Goal: Task Accomplishment & Management: Use online tool/utility

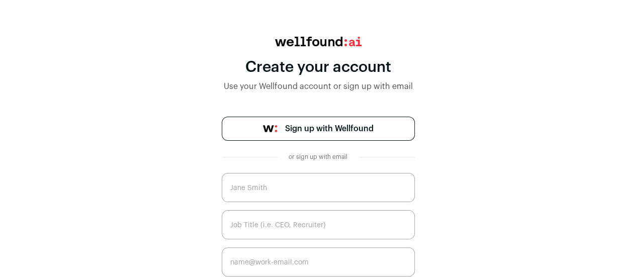
scroll to position [95, 0]
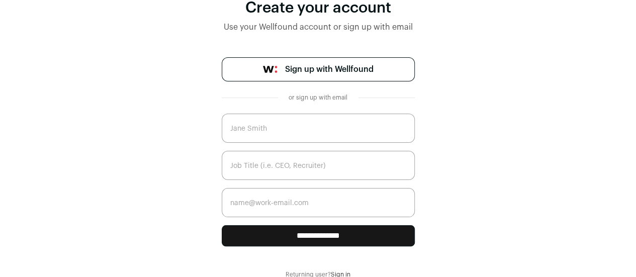
click at [353, 68] on span "Sign up with Wellfound" at bounding box center [329, 69] width 89 height 12
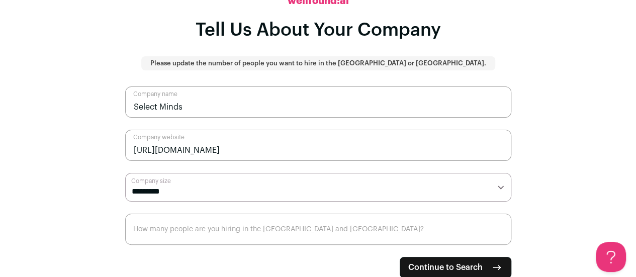
click at [375, 187] on select "**********" at bounding box center [318, 187] width 386 height 29
select select "*"
click at [125, 173] on select "**********" at bounding box center [318, 187] width 386 height 29
click at [32, 156] on main "**********" at bounding box center [318, 98] width 636 height 277
click at [235, 227] on input "How many people are you hiring in the [GEOGRAPHIC_DATA] and [GEOGRAPHIC_DATA]?" at bounding box center [318, 229] width 386 height 31
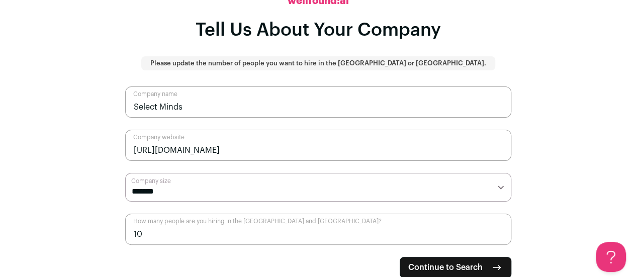
type input "10"
click at [469, 262] on span "Continue to Search" at bounding box center [445, 268] width 74 height 12
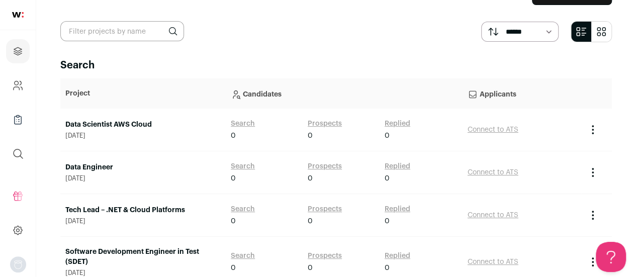
scroll to position [50, 0]
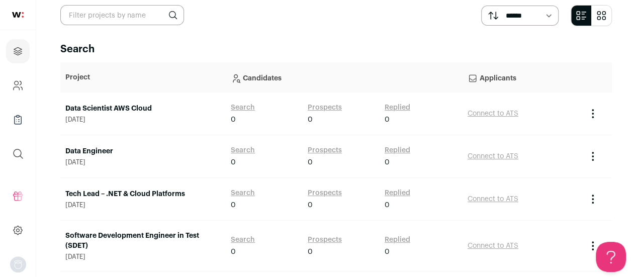
click at [98, 151] on link "Data Engineer" at bounding box center [142, 151] width 155 height 10
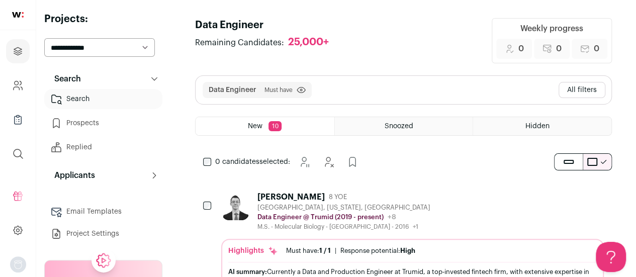
click at [577, 91] on button "All filters" at bounding box center [582, 90] width 47 height 16
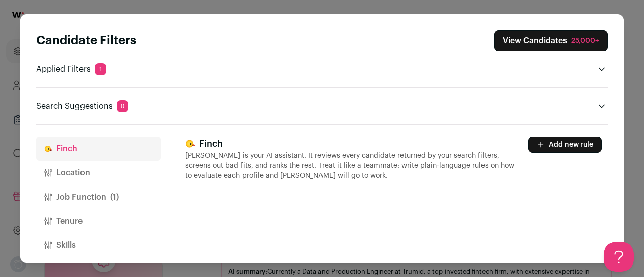
click at [69, 170] on button "Location" at bounding box center [98, 173] width 125 height 24
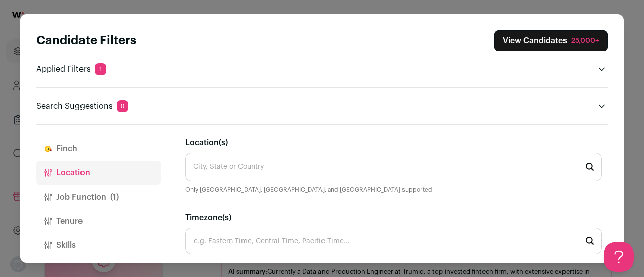
click at [257, 161] on input "Location(s)" at bounding box center [393, 167] width 417 height 29
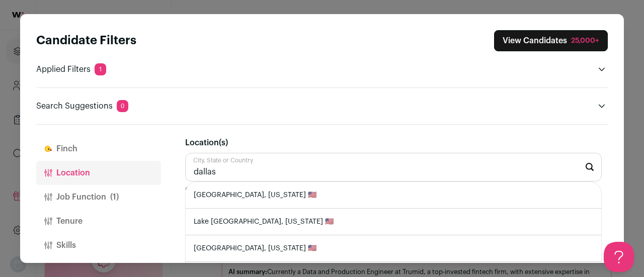
click at [255, 197] on li "Dallas, Texas 🇺🇸" at bounding box center [394, 195] width 416 height 27
type input "Dallas, Texas 🇺🇸"
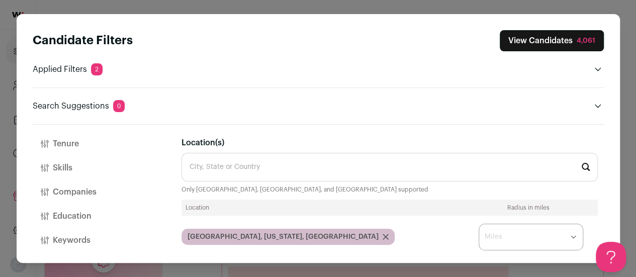
click at [59, 166] on button "Skills" at bounding box center [95, 168] width 125 height 24
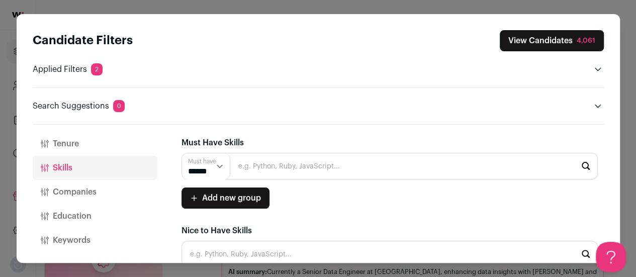
scroll to position [16, 0]
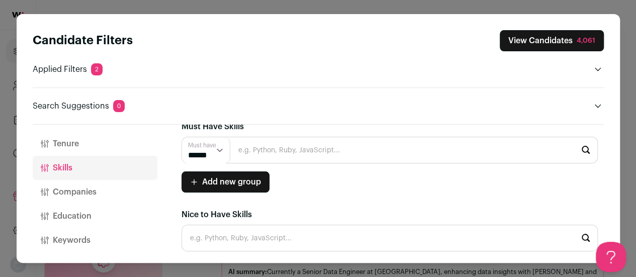
click at [291, 154] on input "Close modal via background" at bounding box center [390, 150] width 417 height 27
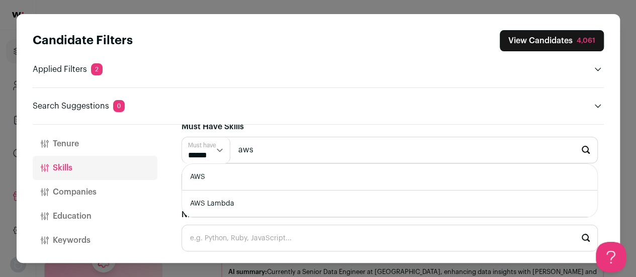
click at [235, 180] on li "AWS" at bounding box center [390, 177] width 416 height 27
type input "AWS"
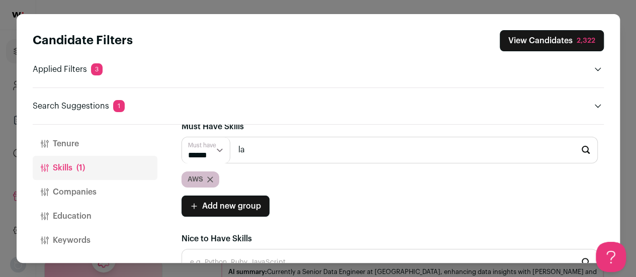
scroll to position [0, 0]
click at [293, 178] on li "AWS Lambda" at bounding box center [390, 177] width 416 height 27
type input "AWS Lambda"
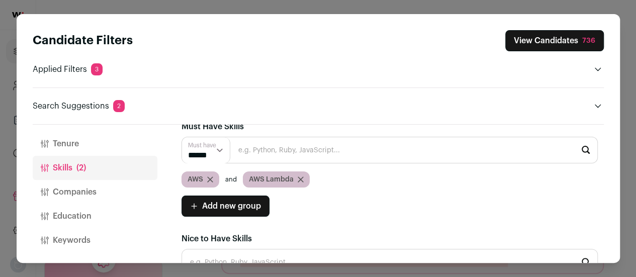
click at [349, 152] on input "Close modal via background" at bounding box center [390, 150] width 417 height 27
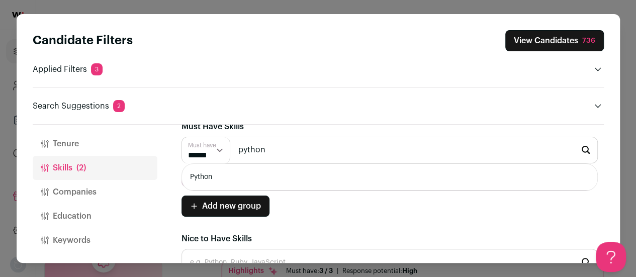
click at [290, 182] on li "Python" at bounding box center [390, 177] width 416 height 27
type input "Python"
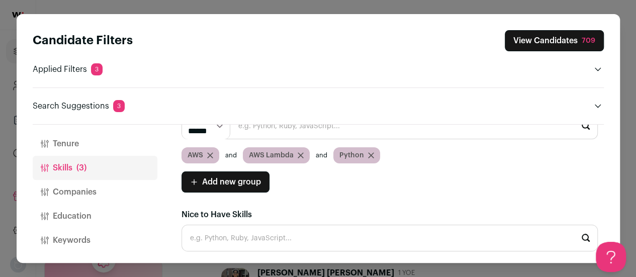
scroll to position [252, 0]
click at [95, 192] on button "Companies" at bounding box center [95, 192] width 125 height 24
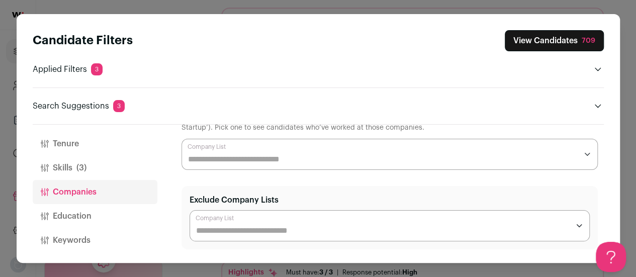
click at [88, 209] on button "Education" at bounding box center [95, 216] width 125 height 24
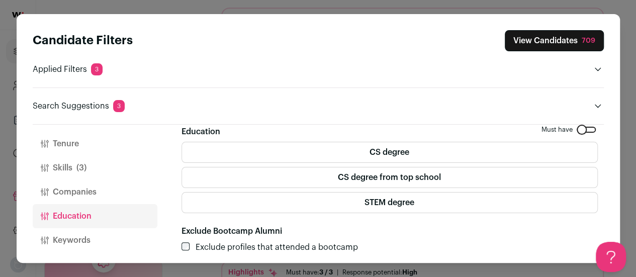
click at [88, 237] on button "Keywords" at bounding box center [95, 240] width 125 height 24
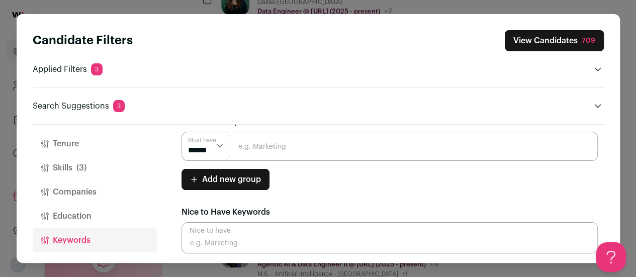
scroll to position [0, 0]
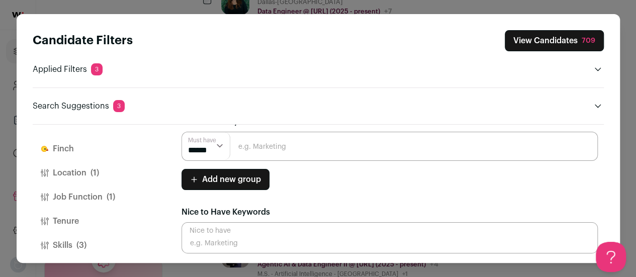
click at [554, 36] on button "View Candidates 709" at bounding box center [554, 40] width 99 height 21
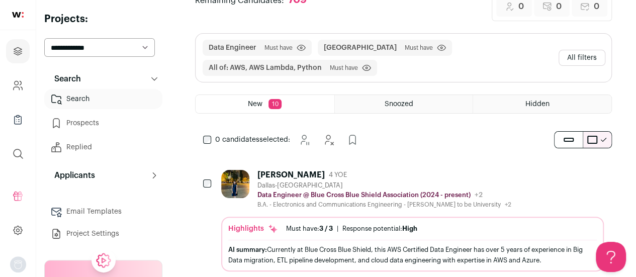
scroll to position [101, 0]
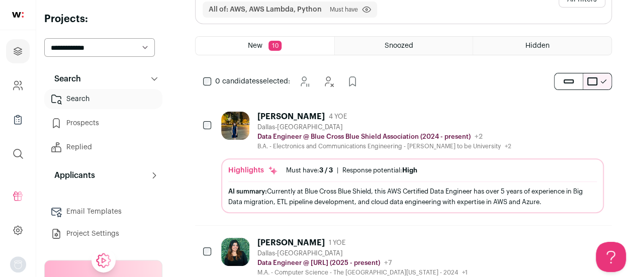
click at [300, 113] on div "Sandhya Kanneboina" at bounding box center [291, 117] width 67 height 10
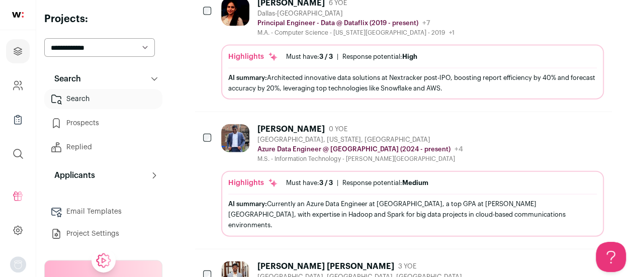
scroll to position [1056, 0]
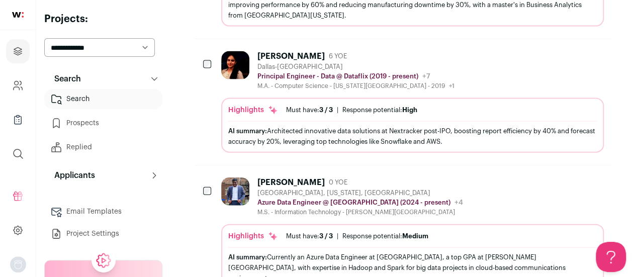
click at [288, 61] on div "Hema Kanakamedala" at bounding box center [291, 56] width 67 height 10
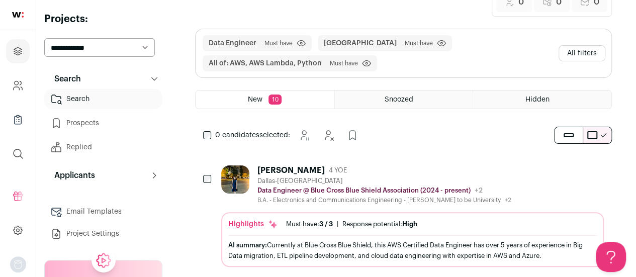
scroll to position [101, 0]
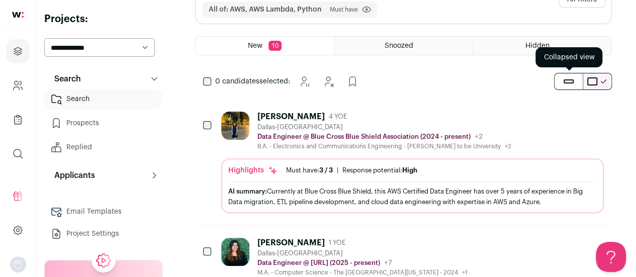
click at [573, 79] on span "submit" at bounding box center [569, 81] width 10 height 4
click at [567, 81] on button "submit" at bounding box center [569, 81] width 28 height 16
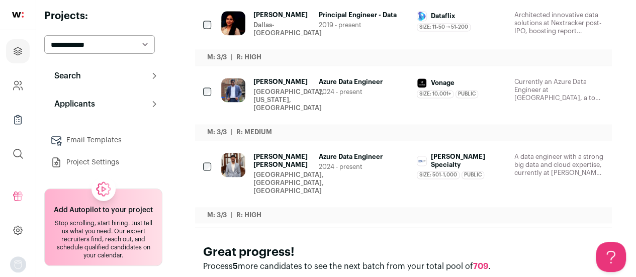
scroll to position [4, 0]
click at [481, 262] on span "709" at bounding box center [480, 266] width 15 height 8
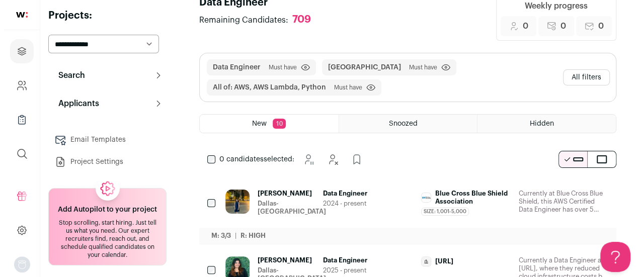
scroll to position [0, 0]
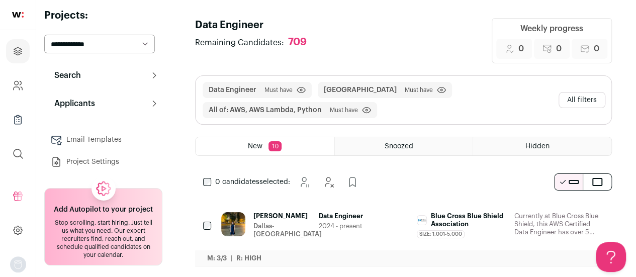
click at [578, 100] on button "All filters" at bounding box center [582, 100] width 47 height 16
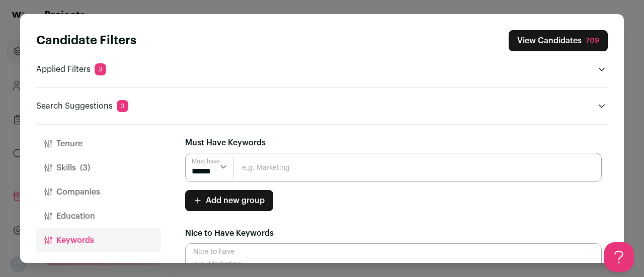
click at [576, 36] on button "View Candidates 709" at bounding box center [558, 40] width 99 height 21
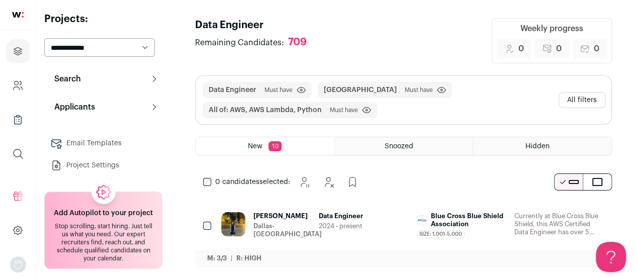
click at [138, 44] on select "**********" at bounding box center [99, 47] width 111 height 19
select select "*****"
click at [44, 38] on select "**********" at bounding box center [99, 47] width 111 height 19
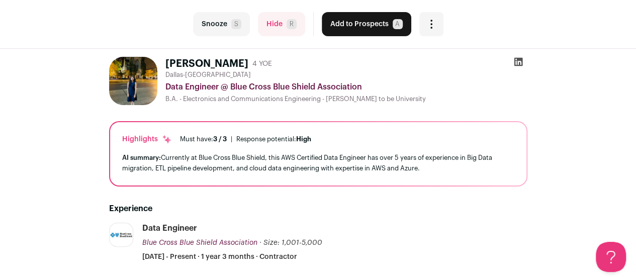
click at [280, 87] on div "Data Engineer @ Blue Cross Blue Shield Association" at bounding box center [347, 87] width 362 height 12
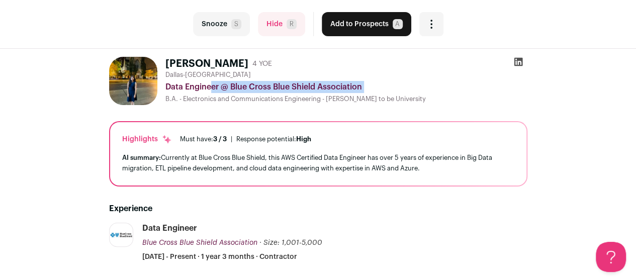
click at [280, 87] on div "Data Engineer @ Blue Cross Blue Shield Association" at bounding box center [347, 87] width 362 height 12
click at [317, 85] on div "Data Engineer @ Blue Cross Blue Shield Association" at bounding box center [347, 87] width 362 height 12
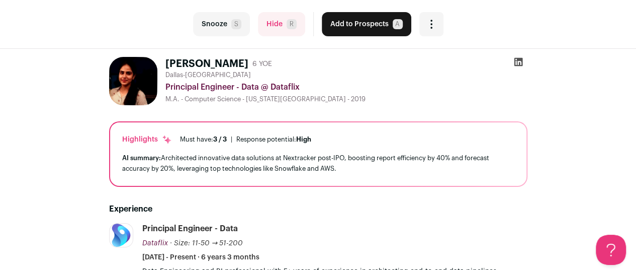
click at [520, 61] on icon at bounding box center [519, 62] width 10 height 10
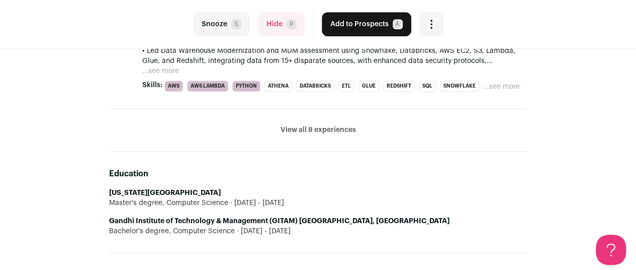
scroll to position [503, 0]
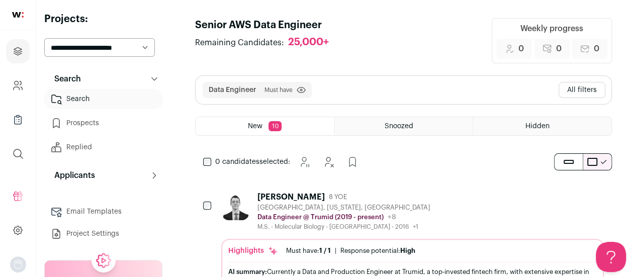
click at [122, 76] on button "Search" at bounding box center [103, 79] width 118 height 20
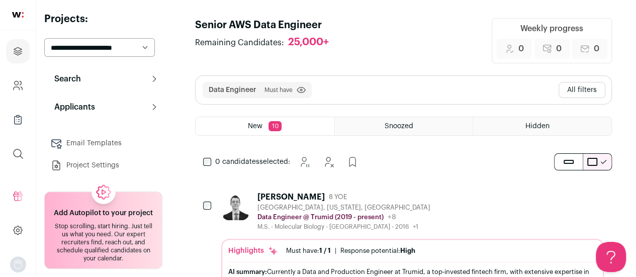
click at [122, 76] on button "Search" at bounding box center [103, 79] width 118 height 20
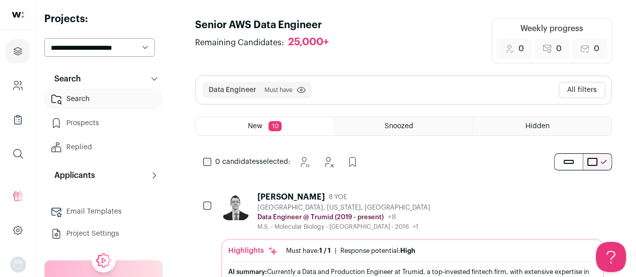
click at [90, 99] on link "Search" at bounding box center [103, 99] width 118 height 20
click at [583, 85] on button "All filters" at bounding box center [582, 90] width 47 height 16
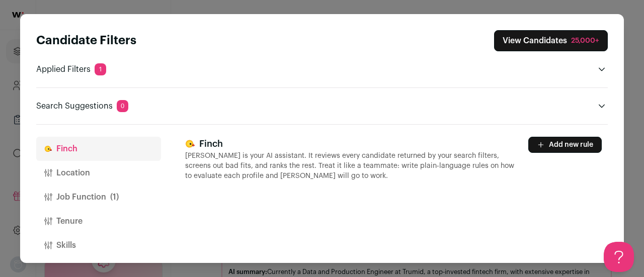
scroll to position [50, 0]
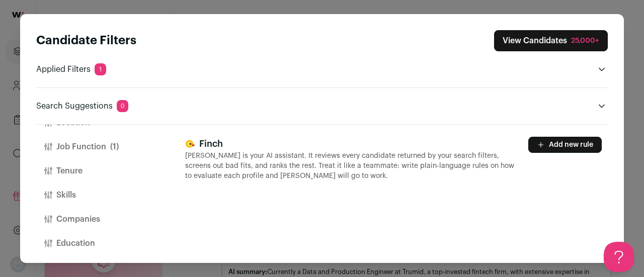
click at [99, 132] on button "Location" at bounding box center [98, 123] width 125 height 24
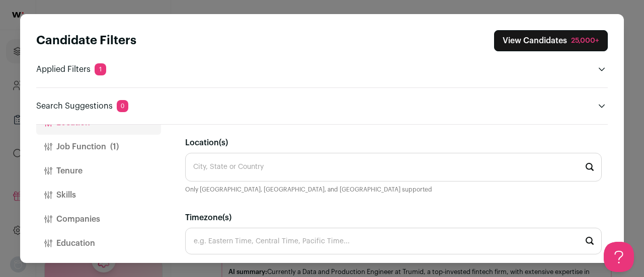
click at [294, 168] on input "Location(s)" at bounding box center [393, 167] width 417 height 29
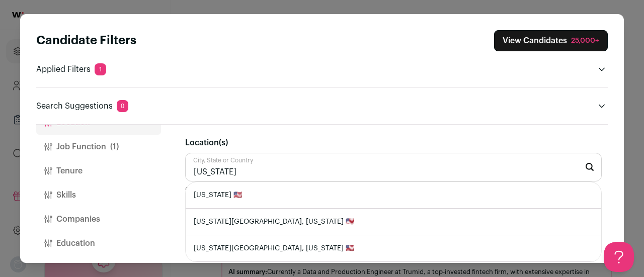
click at [278, 193] on li "Texas 🇺🇸" at bounding box center [394, 195] width 416 height 27
type input "Texas 🇺🇸"
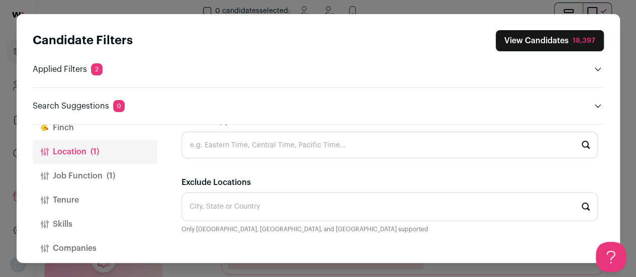
scroll to position [0, 0]
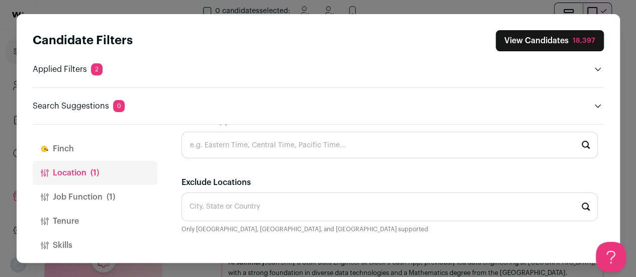
click at [107, 193] on span "(1)" at bounding box center [111, 197] width 9 height 12
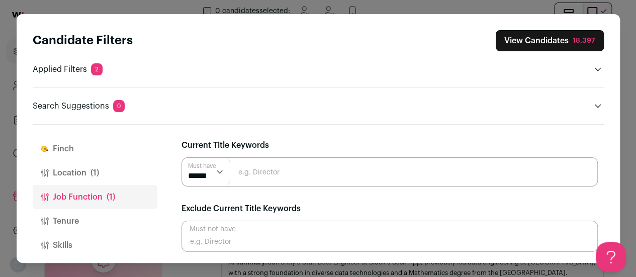
click at [203, 176] on select "****** ******" at bounding box center [206, 172] width 48 height 28
click at [288, 175] on input "Close modal via background" at bounding box center [390, 171] width 417 height 29
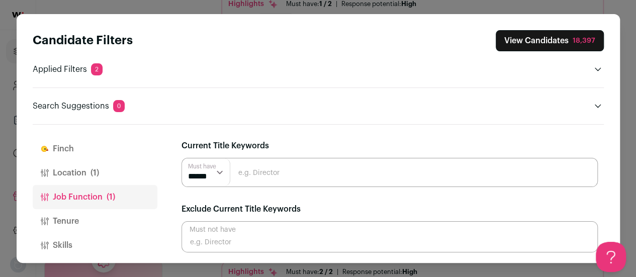
scroll to position [252, 0]
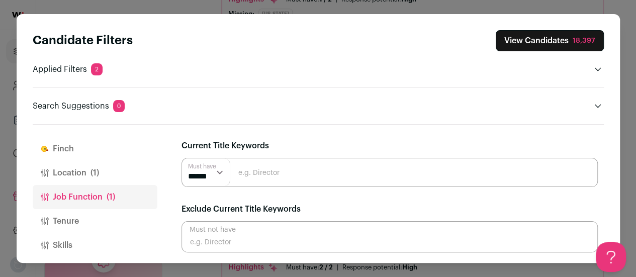
click at [85, 216] on button "Tenure" at bounding box center [95, 221] width 125 height 24
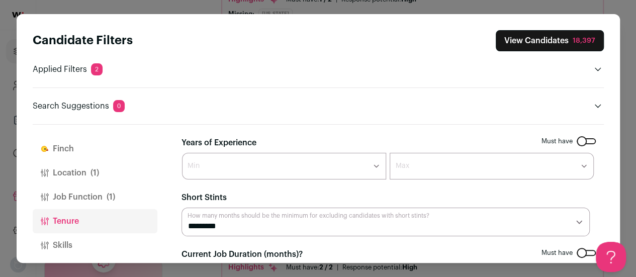
scroll to position [0, 0]
click at [333, 168] on select "******* ****** ******* ******* ******* ******* ******* ******* ******* ******* …" at bounding box center [284, 166] width 204 height 27
select select "**"
click at [182, 153] on select "******* ****** ******* ******* ******* ******* ******* ******* ******* ******* …" at bounding box center [284, 166] width 204 height 27
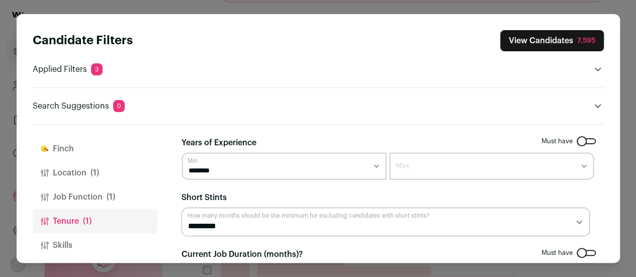
click at [325, 169] on select "******* ****** ******* ******* ******* ******* ******* ******* ******* ******* …" at bounding box center [284, 166] width 204 height 27
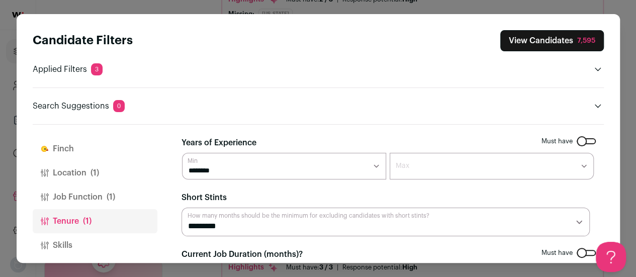
select select "*"
click at [182, 153] on select "******* ****** ******* ******* ******* ******* ******* ******* ******* ******* …" at bounding box center [284, 166] width 204 height 27
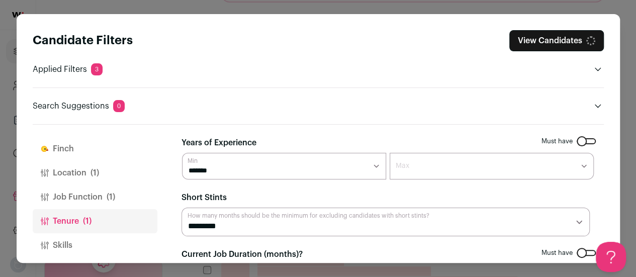
click at [507, 168] on select "******* ******** ******** ******** ******** ******** ******** ******** ********…" at bounding box center [492, 166] width 204 height 27
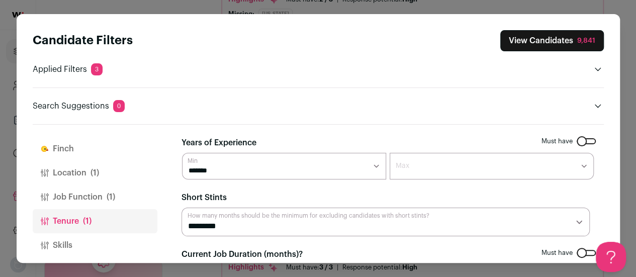
select select "**"
click at [390, 153] on select "******* ******** ******** ******** ******** ******** ******** ******** ********…" at bounding box center [492, 166] width 204 height 27
click at [237, 223] on select "********* ******** ******* ******** ******** ******** ******** ******** *******…" at bounding box center [386, 222] width 409 height 29
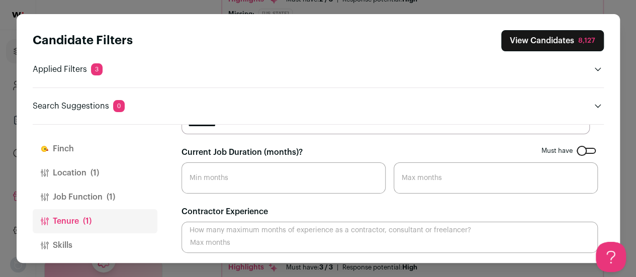
scroll to position [50, 0]
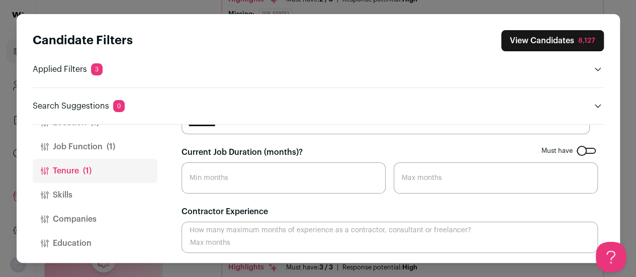
click at [88, 198] on button "Skills" at bounding box center [95, 195] width 125 height 24
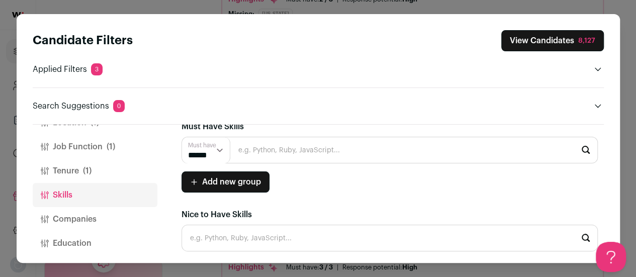
scroll to position [16, 0]
click at [315, 148] on input "Close modal via background" at bounding box center [390, 150] width 417 height 27
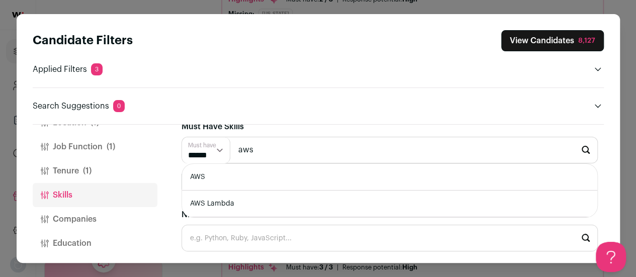
click at [252, 173] on li "AWS" at bounding box center [390, 177] width 416 height 27
type input "AWS"
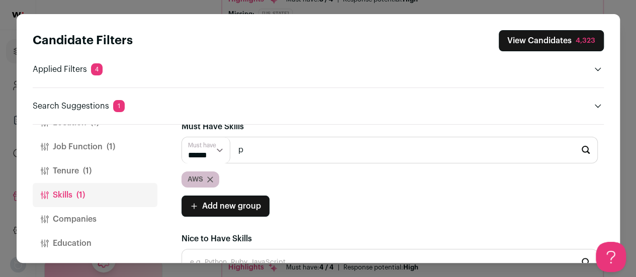
scroll to position [0, 0]
click at [371, 168] on li "Python" at bounding box center [390, 177] width 416 height 27
type input "Python"
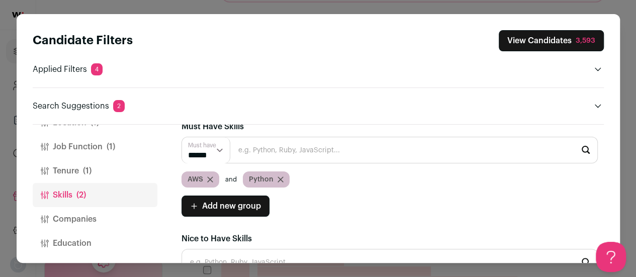
click at [288, 151] on input "Close modal via background" at bounding box center [390, 150] width 417 height 27
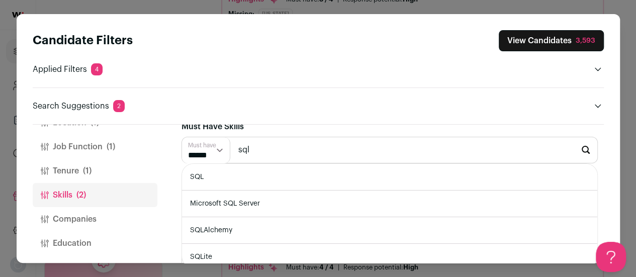
click at [296, 183] on li "SQL" at bounding box center [390, 177] width 416 height 27
type input "SQL"
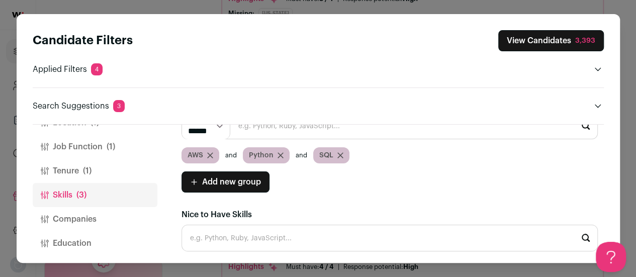
scroll to position [372, 0]
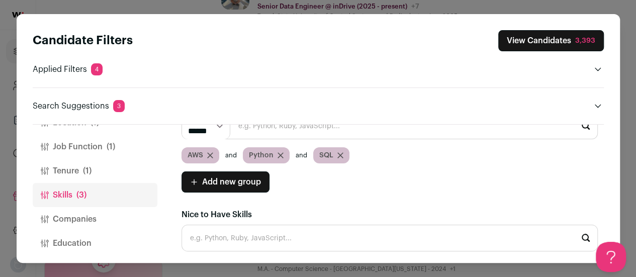
click at [85, 216] on button "Companies" at bounding box center [95, 219] width 125 height 24
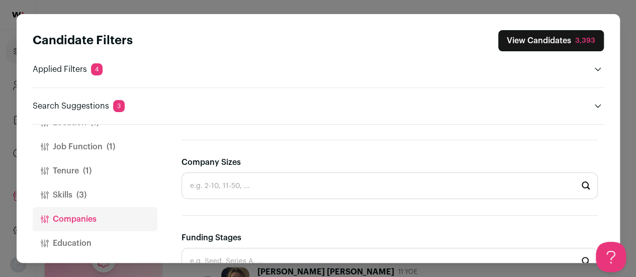
scroll to position [473, 0]
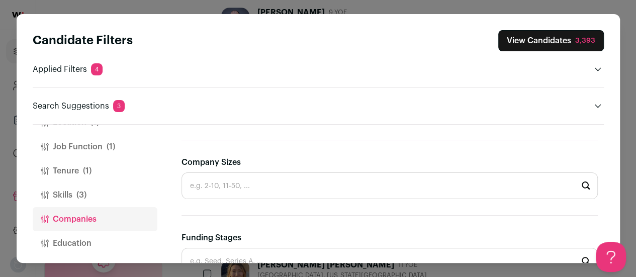
click at [79, 244] on button "Education" at bounding box center [95, 243] width 125 height 24
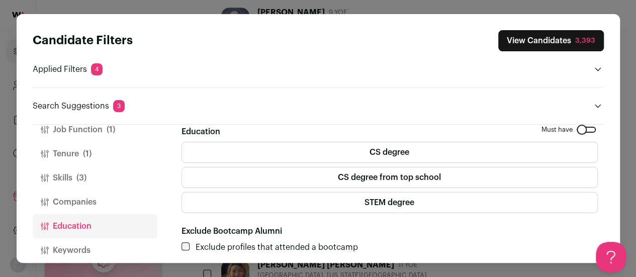
scroll to position [77, 0]
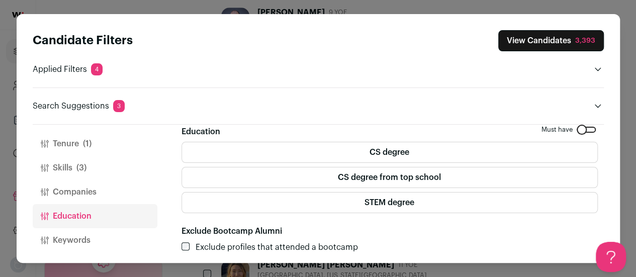
click at [88, 236] on button "Keywords" at bounding box center [95, 240] width 125 height 24
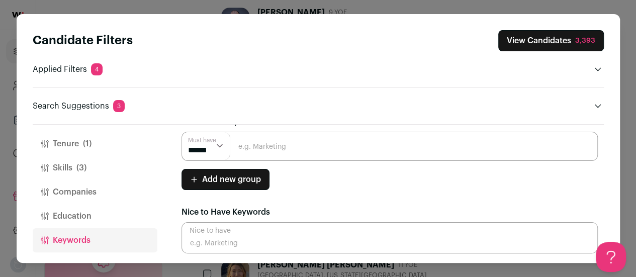
scroll to position [0, 0]
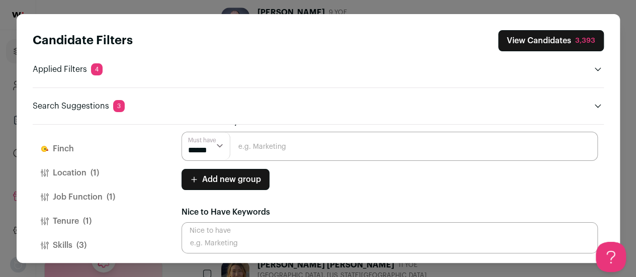
click at [563, 31] on button "View Candidates 3,393" at bounding box center [552, 40] width 106 height 21
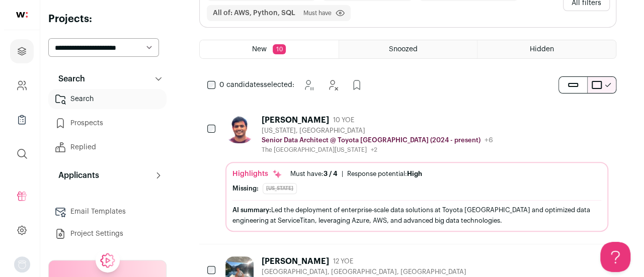
scroll to position [101, 0]
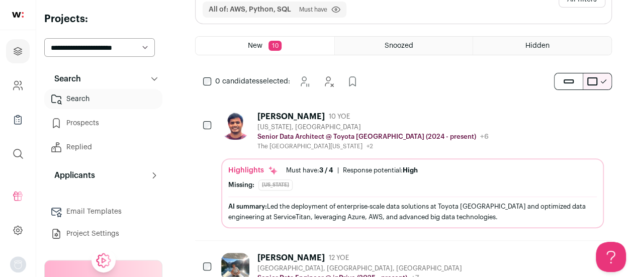
click at [325, 113] on div "RAJASEKHAR KALAMATA" at bounding box center [291, 117] width 67 height 10
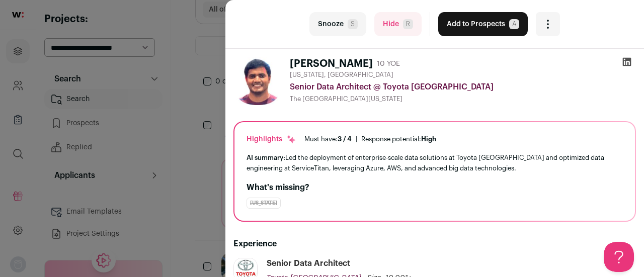
click at [623, 62] on icon at bounding box center [627, 62] width 9 height 9
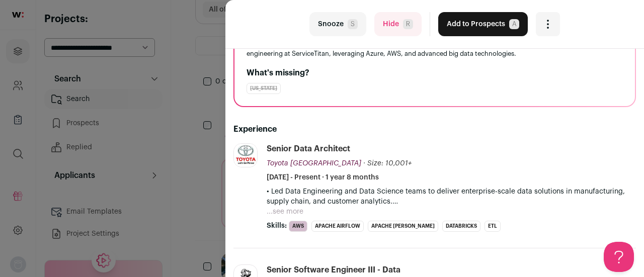
scroll to position [151, 0]
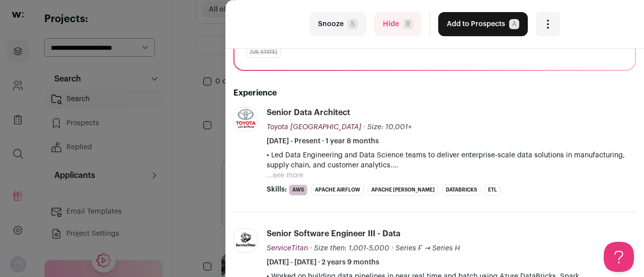
click at [288, 177] on button "...see more" at bounding box center [285, 176] width 37 height 10
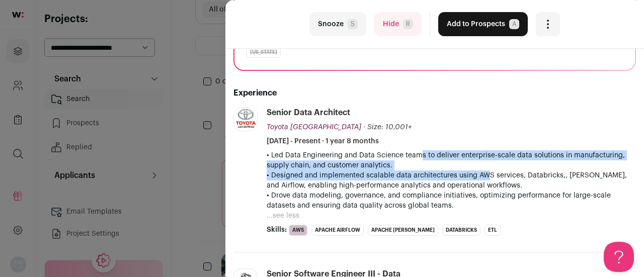
drag, startPoint x: 412, startPoint y: 155, endPoint x: 478, endPoint y: 176, distance: 69.4
click at [478, 176] on div "• Led Data Engineering and Data Science teams to deliver enterprise-scale data …" at bounding box center [451, 180] width 369 height 60
click at [477, 178] on p "• Designed and implemented scalable data architectures using AWS services, Data…" at bounding box center [451, 181] width 369 height 20
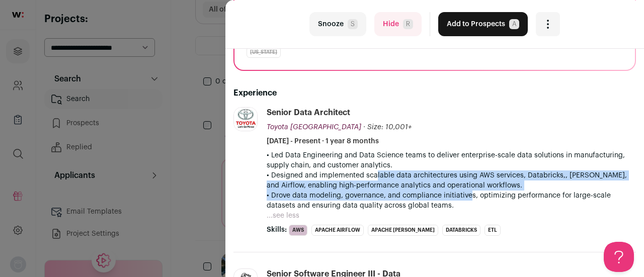
drag, startPoint x: 371, startPoint y: 180, endPoint x: 466, endPoint y: 193, distance: 96.0
click at [466, 193] on div "• Led Data Engineering and Data Science teams to deliver enterprise-scale data …" at bounding box center [451, 180] width 369 height 60
click at [421, 195] on p "• Drove data modeling, governance, and compliance initiatives, optimizing perfo…" at bounding box center [451, 201] width 369 height 20
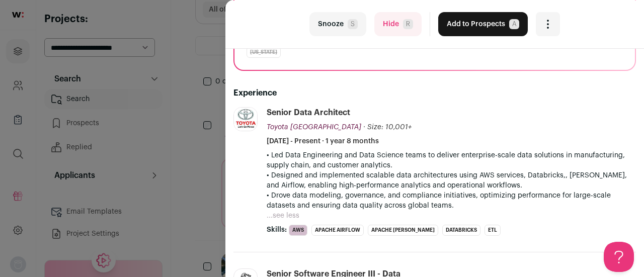
scroll to position [0, 0]
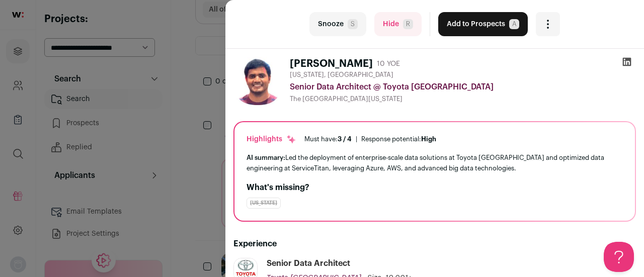
click at [542, 21] on icon "Open dropdown" at bounding box center [548, 24] width 12 height 12
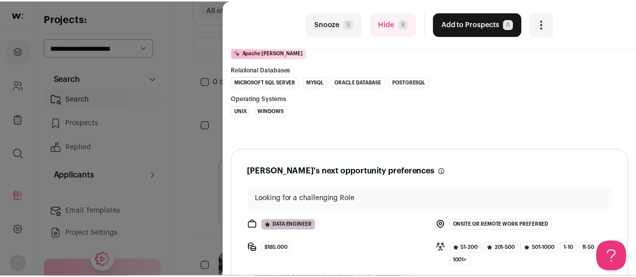
scroll to position [1176, 0]
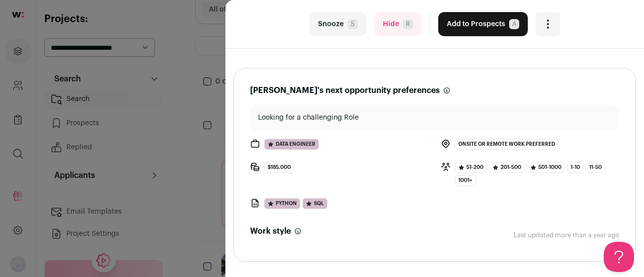
click at [199, 76] on div "last Snooze S Hide R Add to Prospects A Are you sure? RAJASEKHAR KALAMATA is al…" at bounding box center [322, 138] width 644 height 277
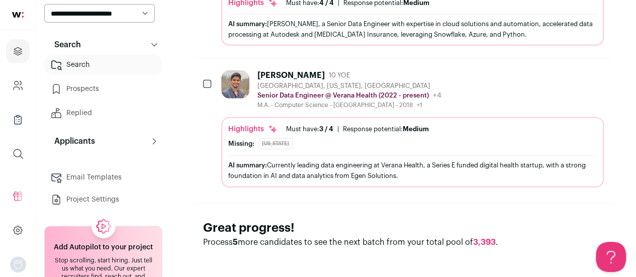
scroll to position [72, 0]
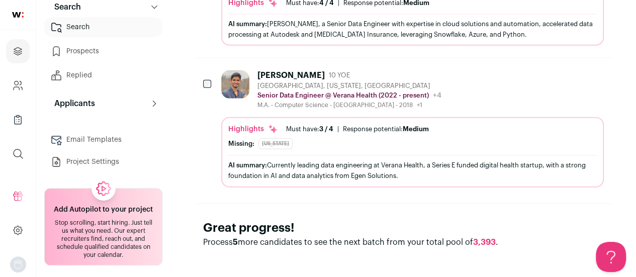
click at [83, 162] on link "Project Settings" at bounding box center [103, 162] width 118 height 20
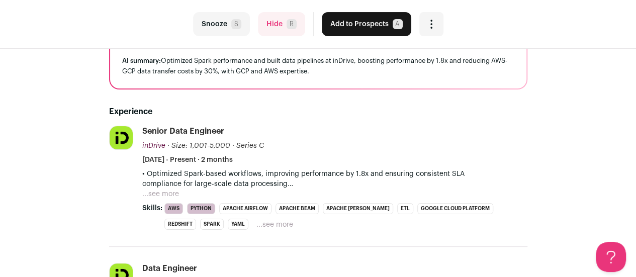
scroll to position [101, 0]
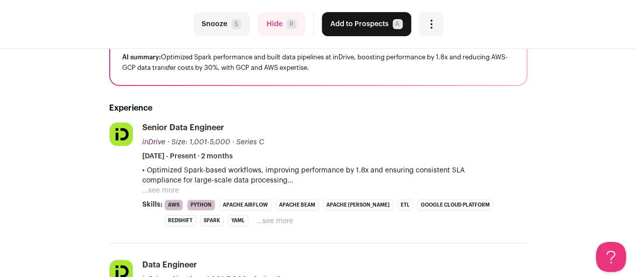
click at [171, 191] on button "...see more" at bounding box center [160, 191] width 37 height 10
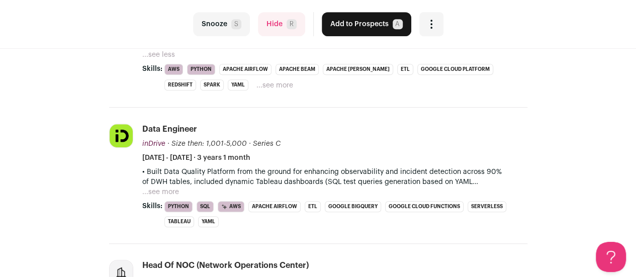
scroll to position [352, 0]
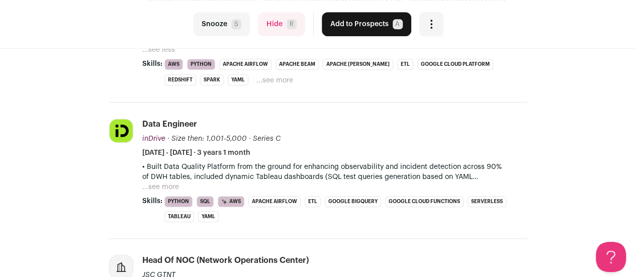
click at [163, 187] on button "...see more" at bounding box center [160, 187] width 37 height 10
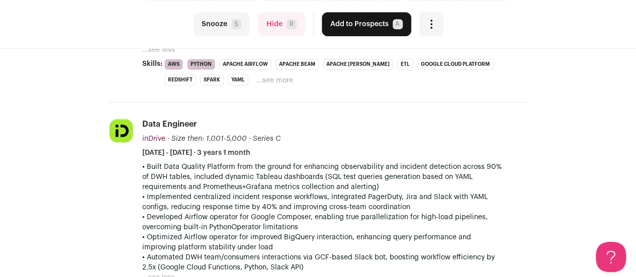
scroll to position [553, 0]
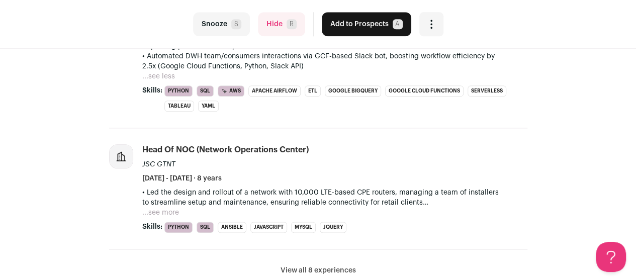
click at [164, 212] on button "...see more" at bounding box center [160, 213] width 37 height 10
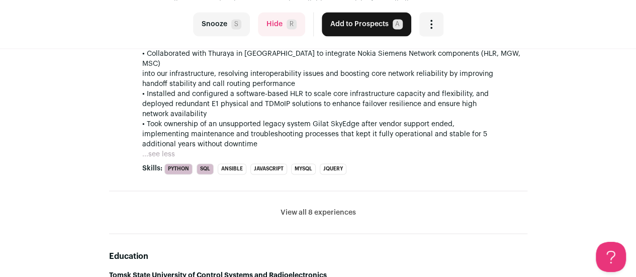
scroll to position [805, 0]
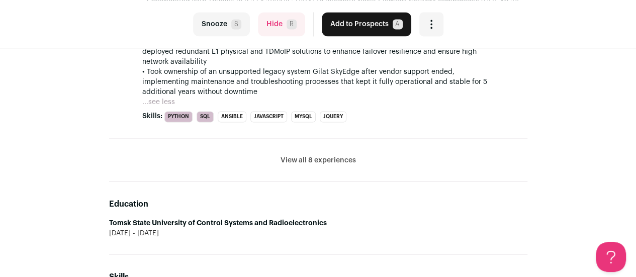
click at [313, 155] on button "View all 8 experiences" at bounding box center [318, 160] width 75 height 10
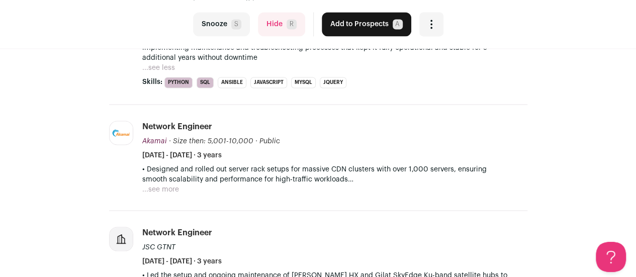
scroll to position [855, 0]
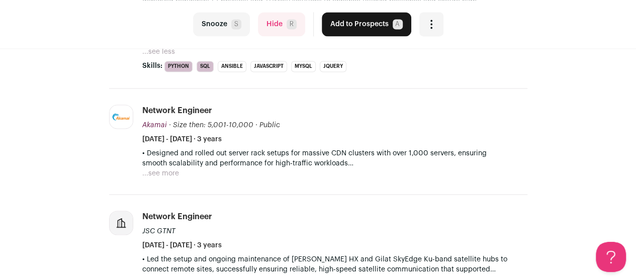
click at [164, 168] on button "...see more" at bounding box center [160, 173] width 37 height 10
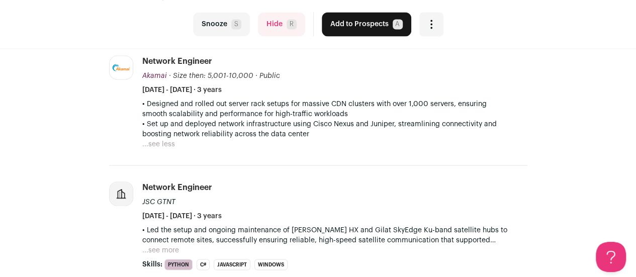
scroll to position [956, 0]
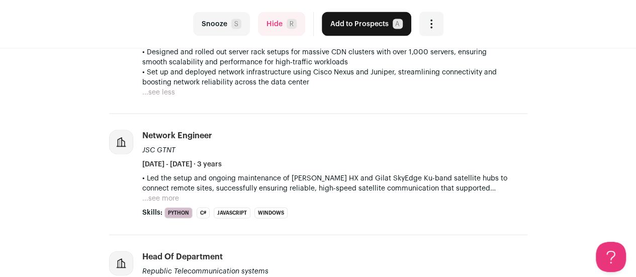
click at [167, 194] on button "...see more" at bounding box center [160, 199] width 37 height 10
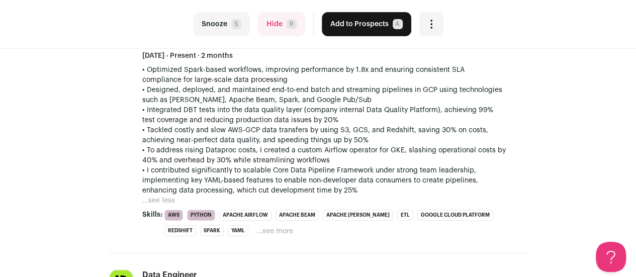
scroll to position [0, 0]
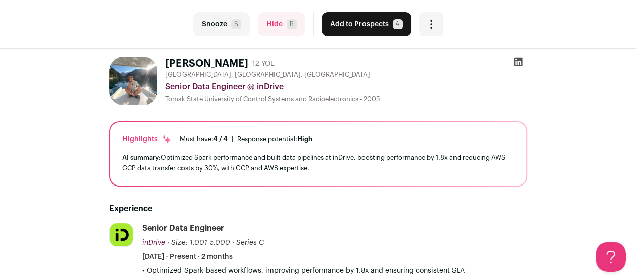
click at [431, 25] on icon "Open dropdown" at bounding box center [432, 24] width 12 height 12
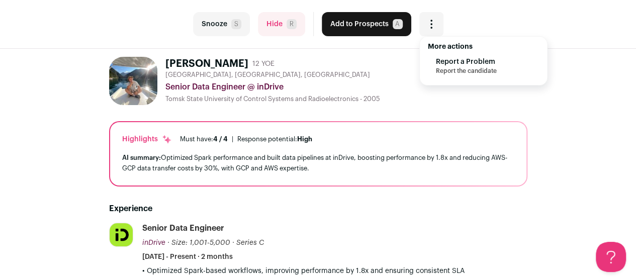
click at [318, 85] on div "Senior Data Engineer @ inDrive" at bounding box center [347, 87] width 362 height 12
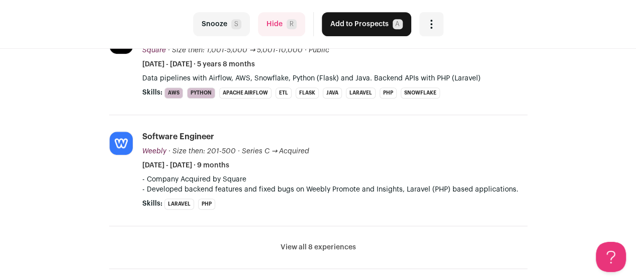
scroll to position [302, 0]
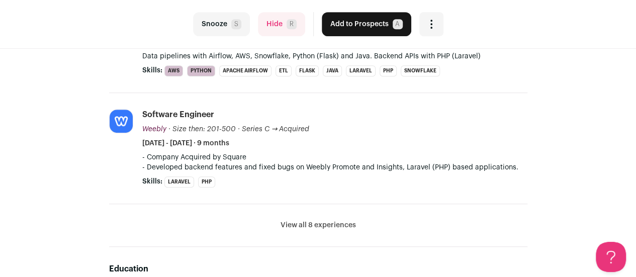
click at [310, 222] on button "View all 8 experiences" at bounding box center [318, 225] width 75 height 10
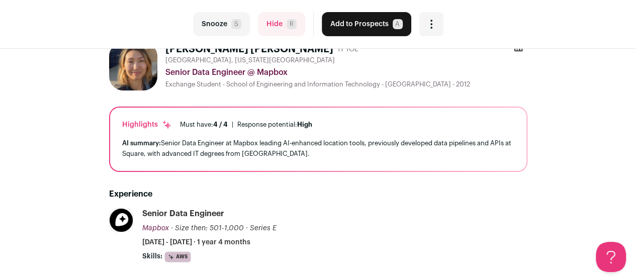
scroll to position [0, 0]
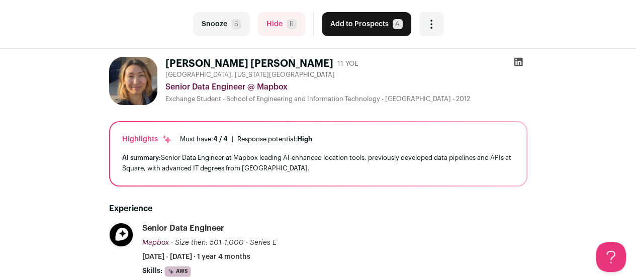
click at [517, 61] on icon at bounding box center [518, 62] width 9 height 9
